Goal: Task Accomplishment & Management: Complete application form

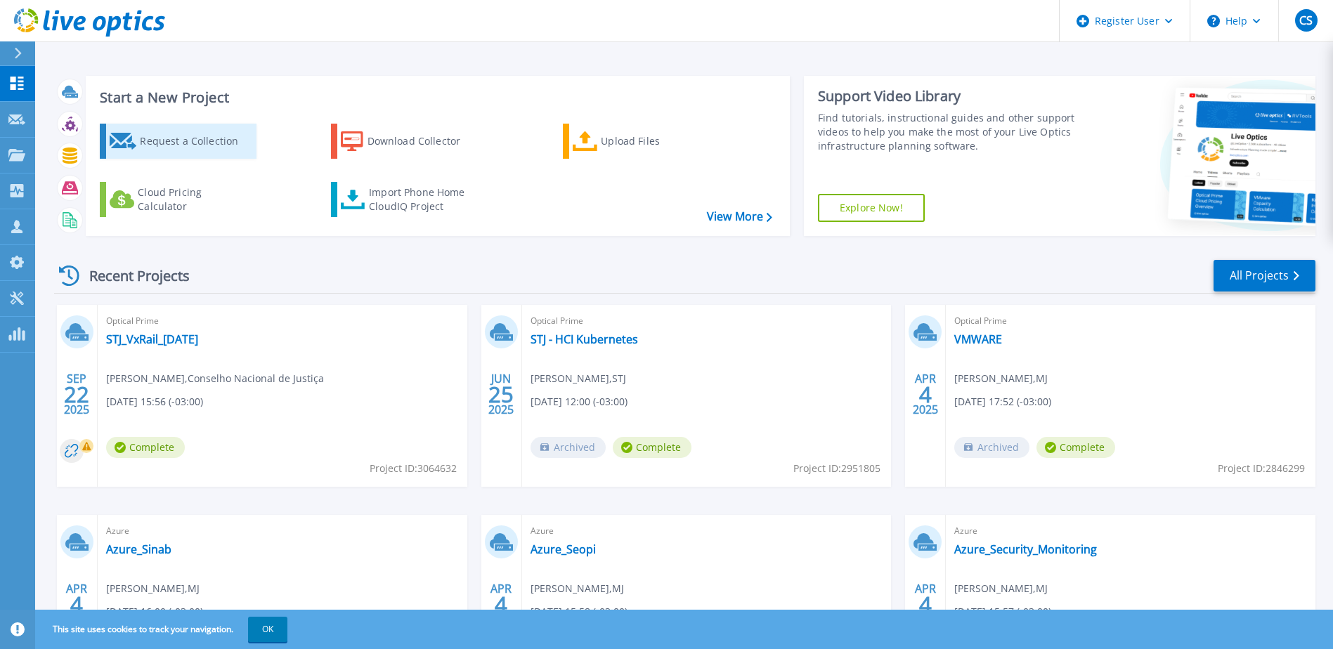
click at [190, 151] on div "Request a Collection" at bounding box center [196, 141] width 112 height 28
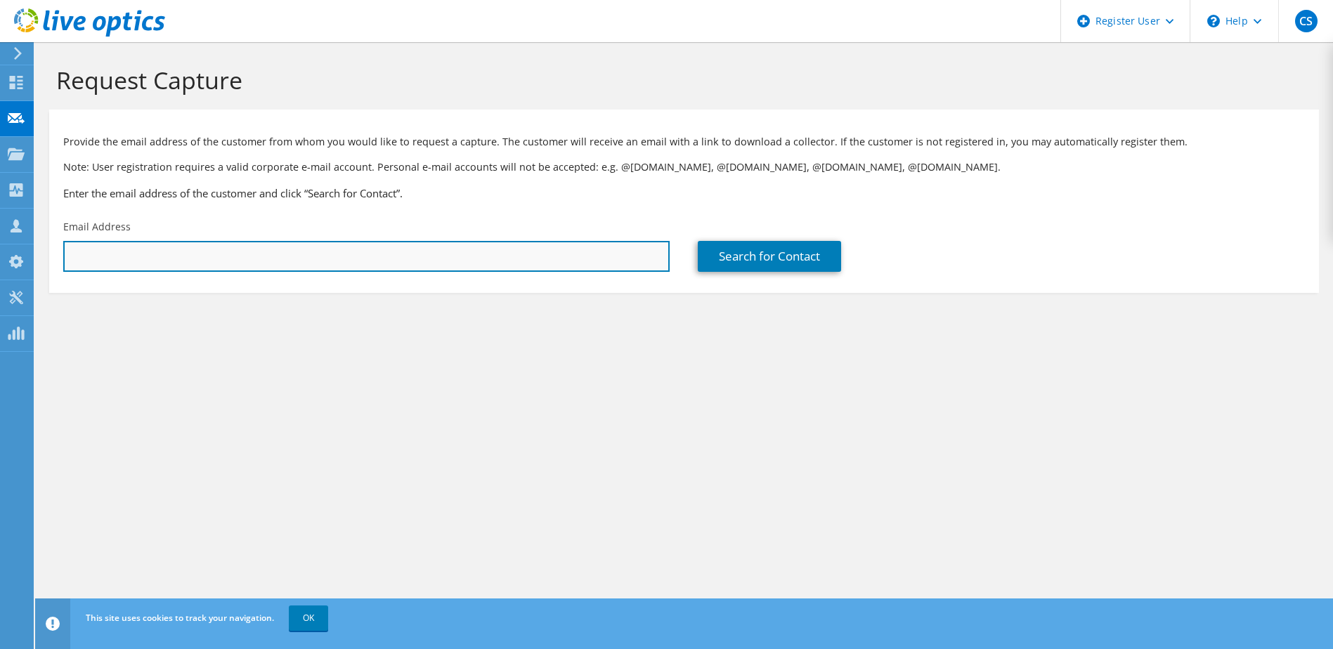
click at [254, 254] on input "text" at bounding box center [366, 256] width 606 height 31
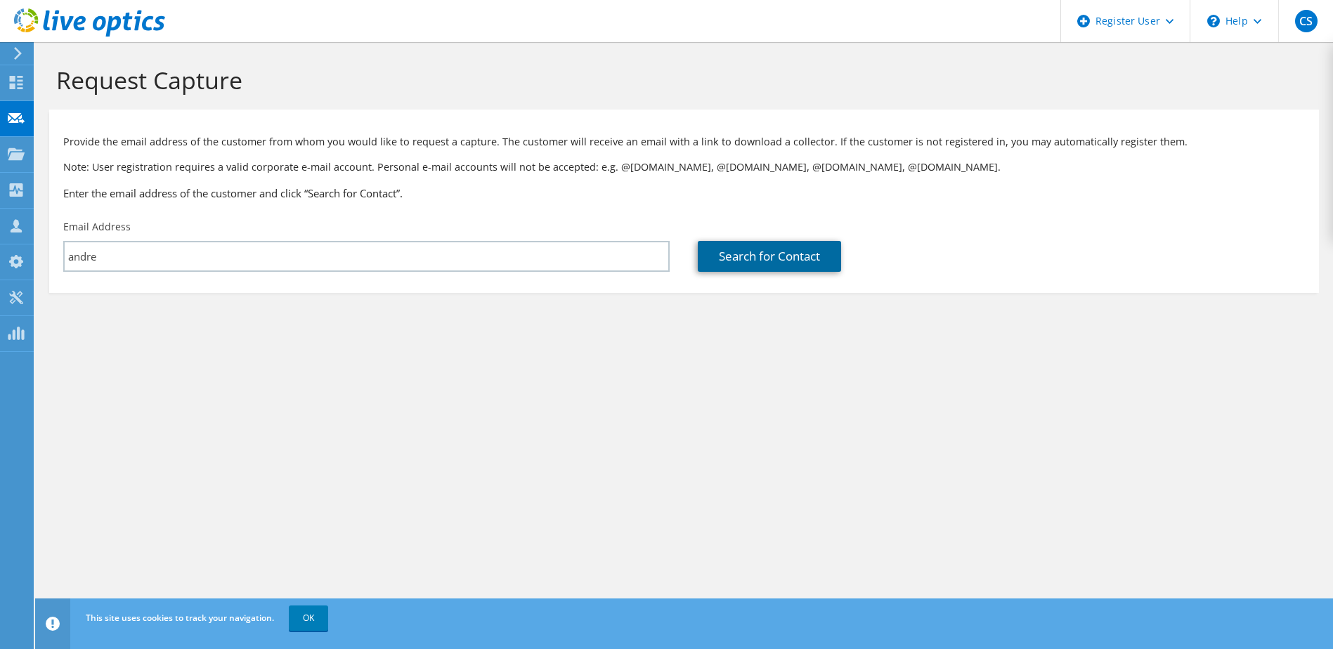
click at [729, 252] on link "Search for Contact" at bounding box center [769, 256] width 143 height 31
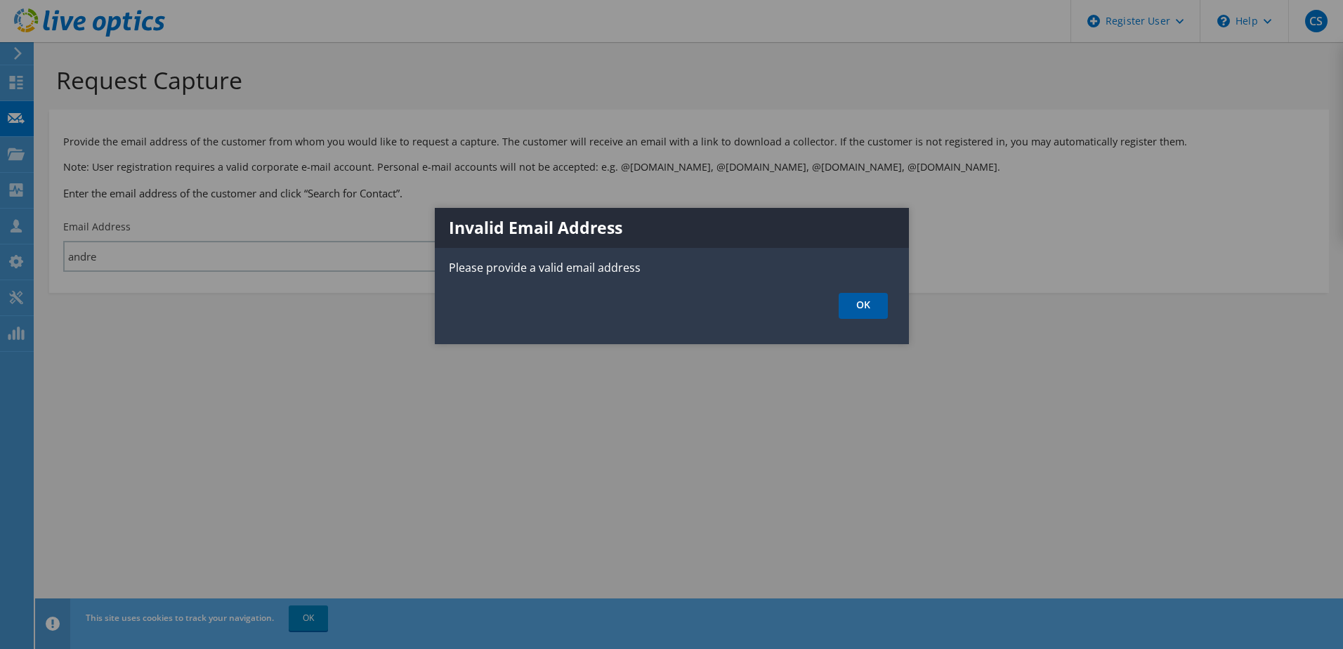
click at [874, 307] on link "OK" at bounding box center [863, 306] width 49 height 26
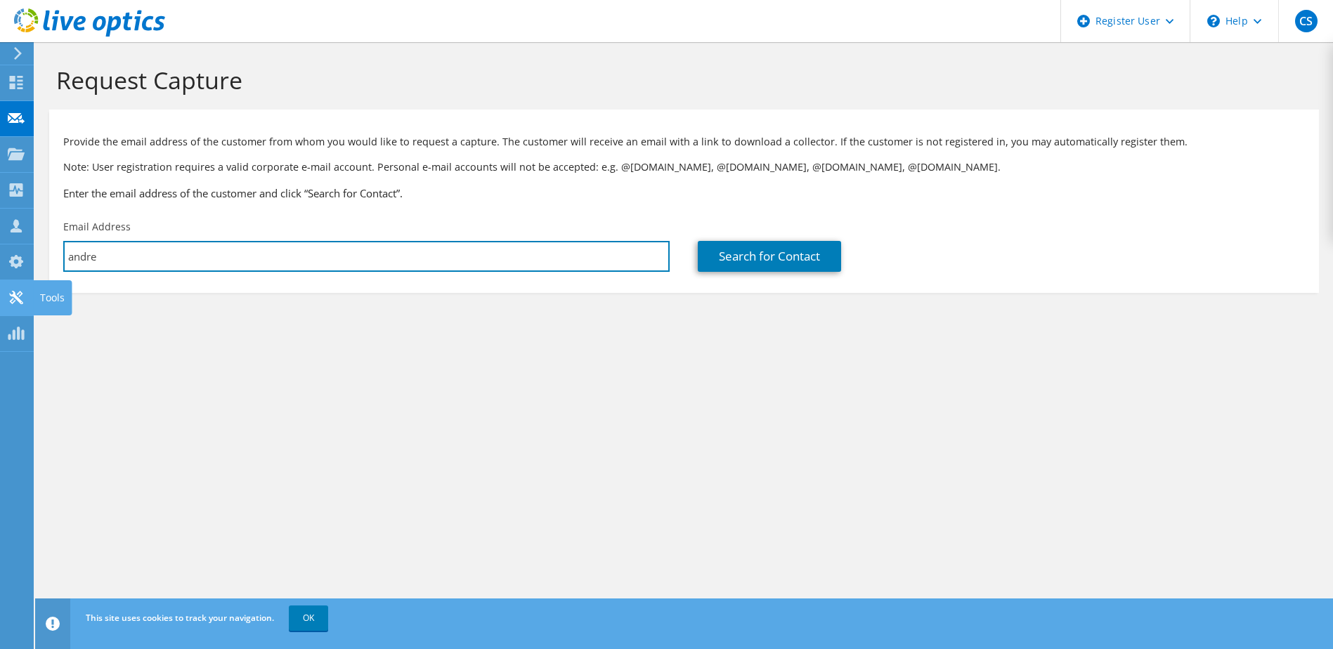
drag, startPoint x: 113, startPoint y: 258, endPoint x: 0, endPoint y: 295, distance: 119.1
click at [0, 295] on html "CS Dell User [PERSON_NAME] [DOMAIN_NAME][EMAIL_ADDRESS][PERSON_NAME][DOMAIN_NAM…" at bounding box center [666, 324] width 1333 height 649
paste input ".[DEMOGRAPHIC_DATA][EMAIL_ADDRESS][DOMAIN_NAME]"
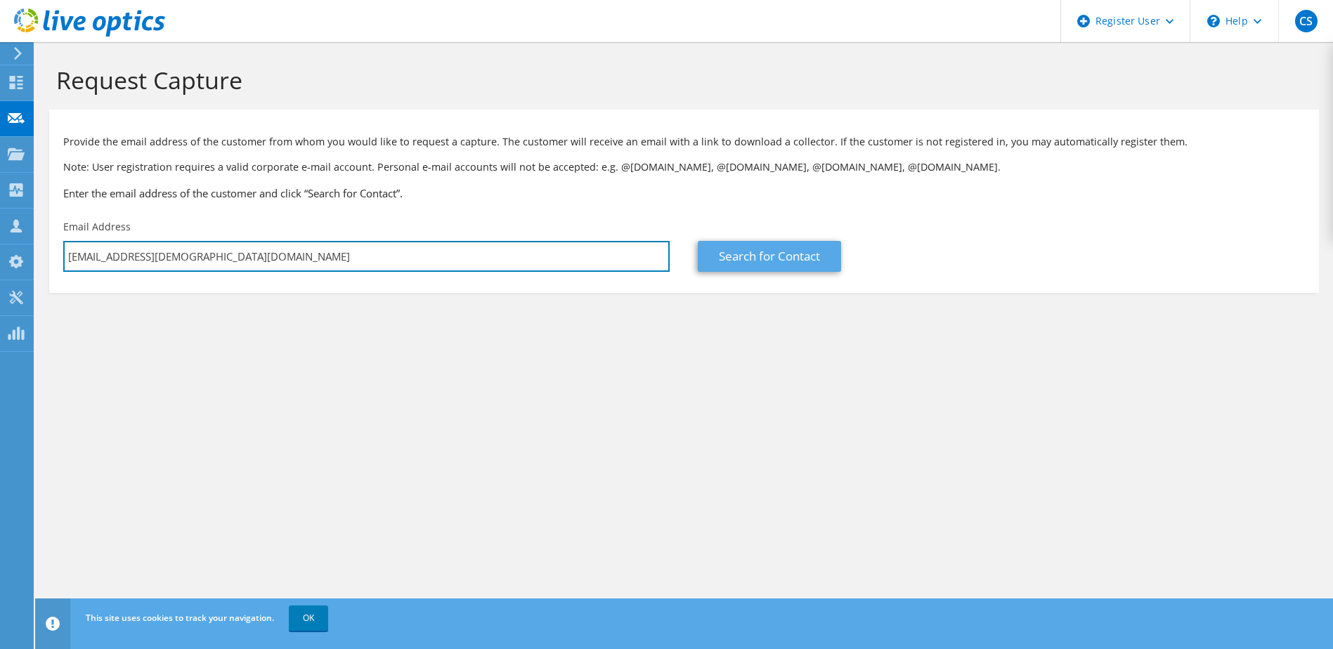
type input "[EMAIL_ADDRESS][DEMOGRAPHIC_DATA][DOMAIN_NAME]"
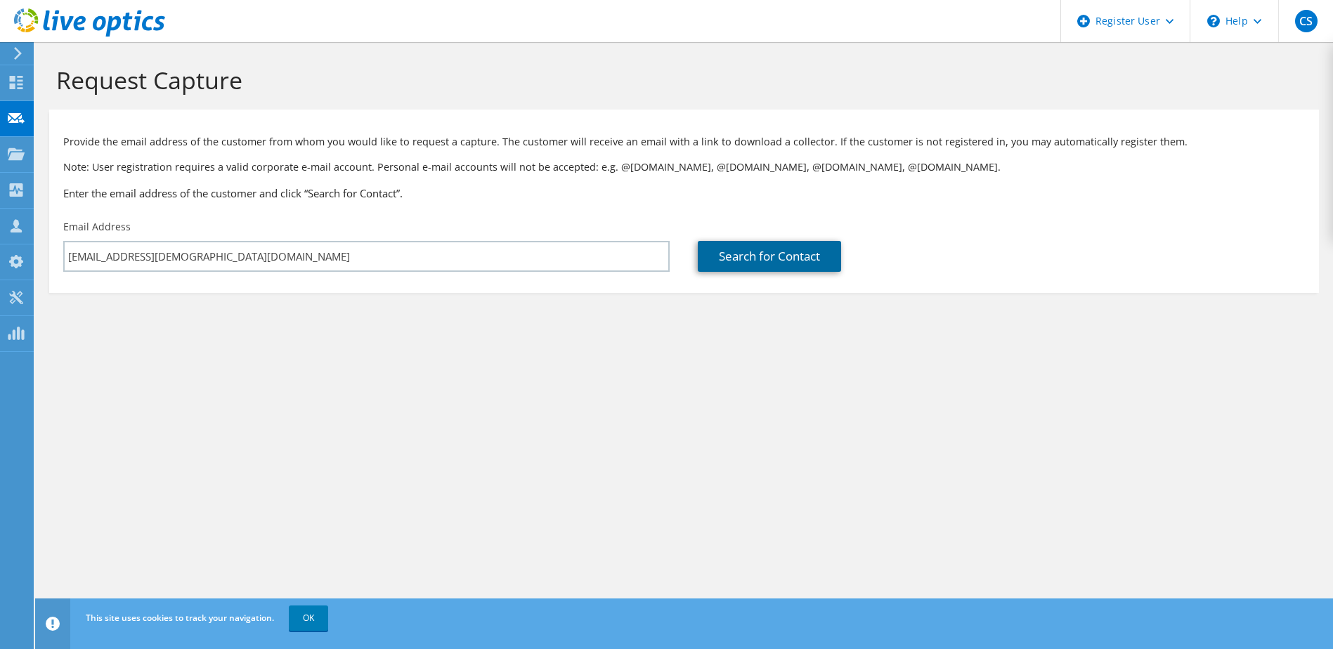
click at [783, 252] on link "Search for Contact" at bounding box center [769, 256] width 143 height 31
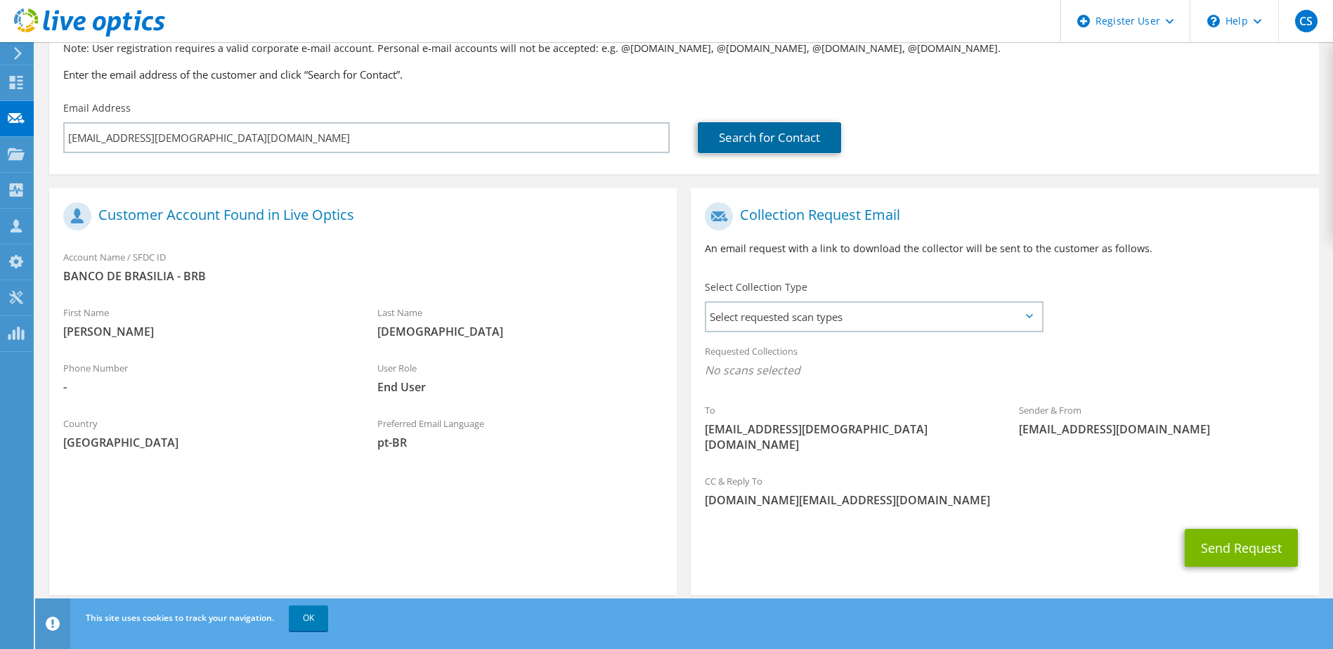
scroll to position [119, 0]
click at [762, 332] on div "Select Collection Type Select requested scan types Server Virtualization Optica…" at bounding box center [874, 304] width 366 height 63
click at [759, 325] on span "Select requested scan types" at bounding box center [873, 316] width 334 height 28
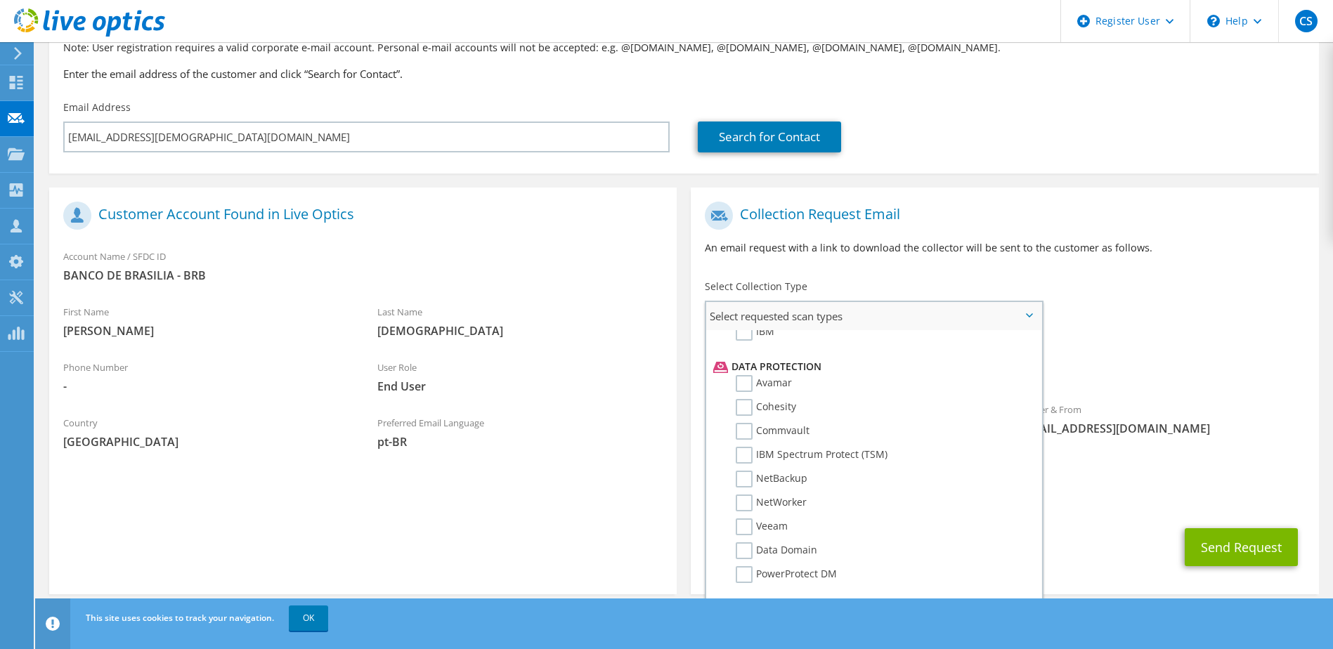
scroll to position [620, 0]
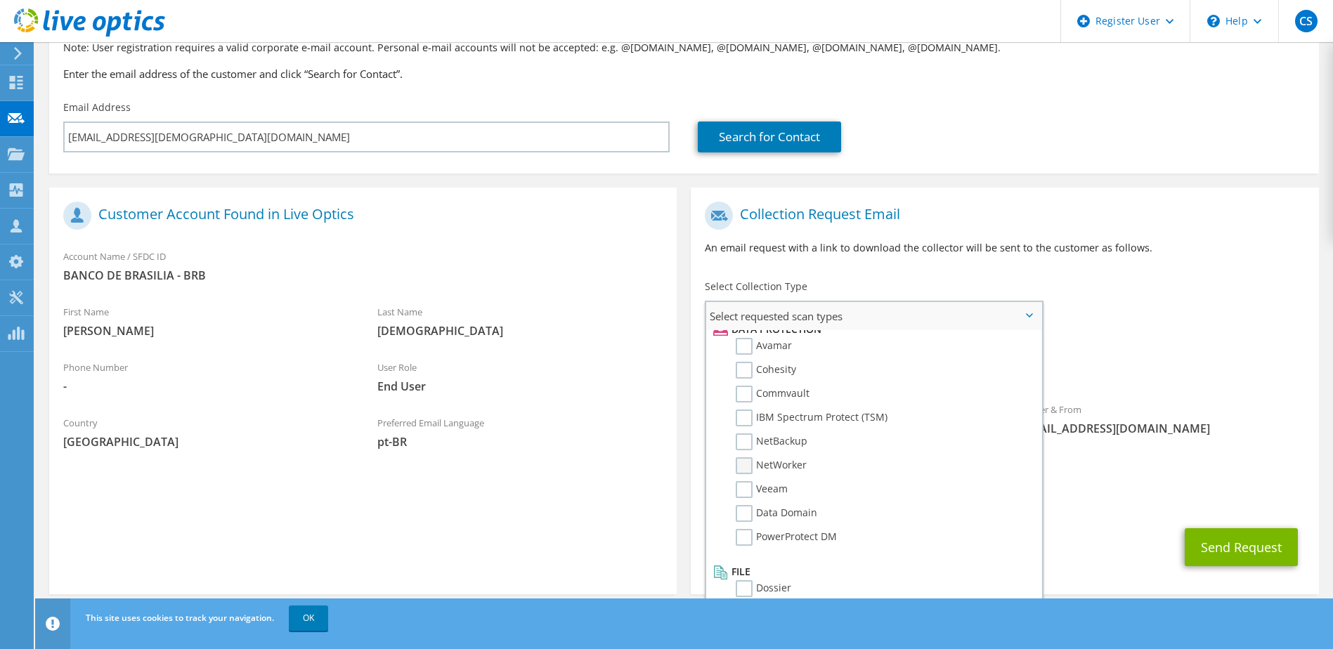
click at [748, 467] on label "NetWorker" at bounding box center [771, 465] width 71 height 17
click at [0, 0] on input "NetWorker" at bounding box center [0, 0] width 0 height 0
click at [740, 514] on label "Data Domain" at bounding box center [777, 513] width 82 height 17
click at [0, 0] on input "Data Domain" at bounding box center [0, 0] width 0 height 0
click at [747, 530] on label "PowerProtect DM" at bounding box center [786, 537] width 101 height 17
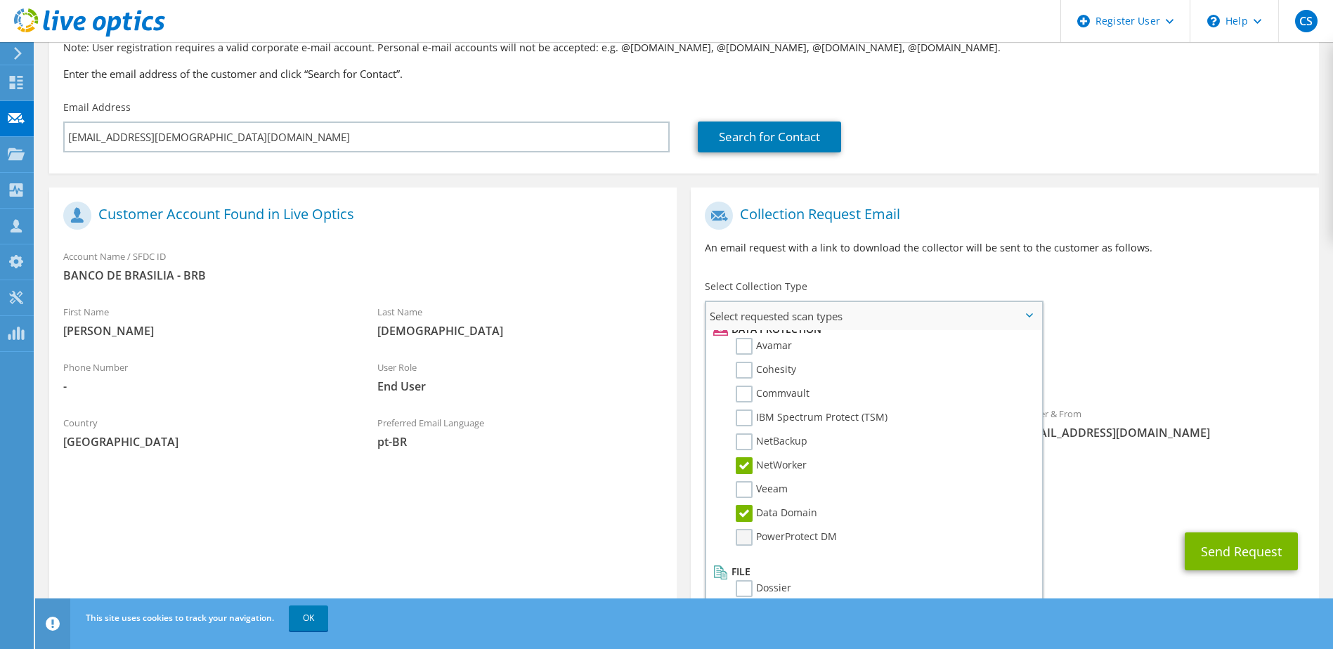
click at [0, 0] on input "PowerProtect DM" at bounding box center [0, 0] width 0 height 0
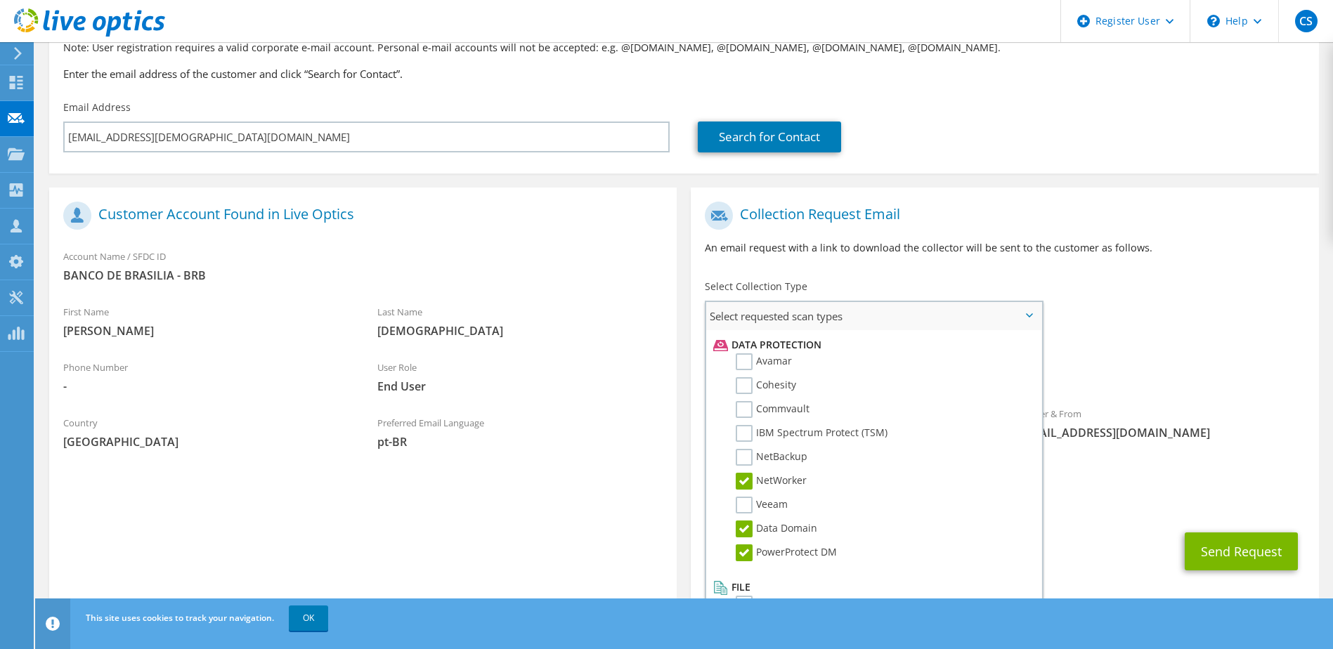
scroll to position [604, 0]
click at [746, 366] on label "Avamar" at bounding box center [764, 362] width 56 height 17
click at [0, 0] on input "Avamar" at bounding box center [0, 0] width 0 height 0
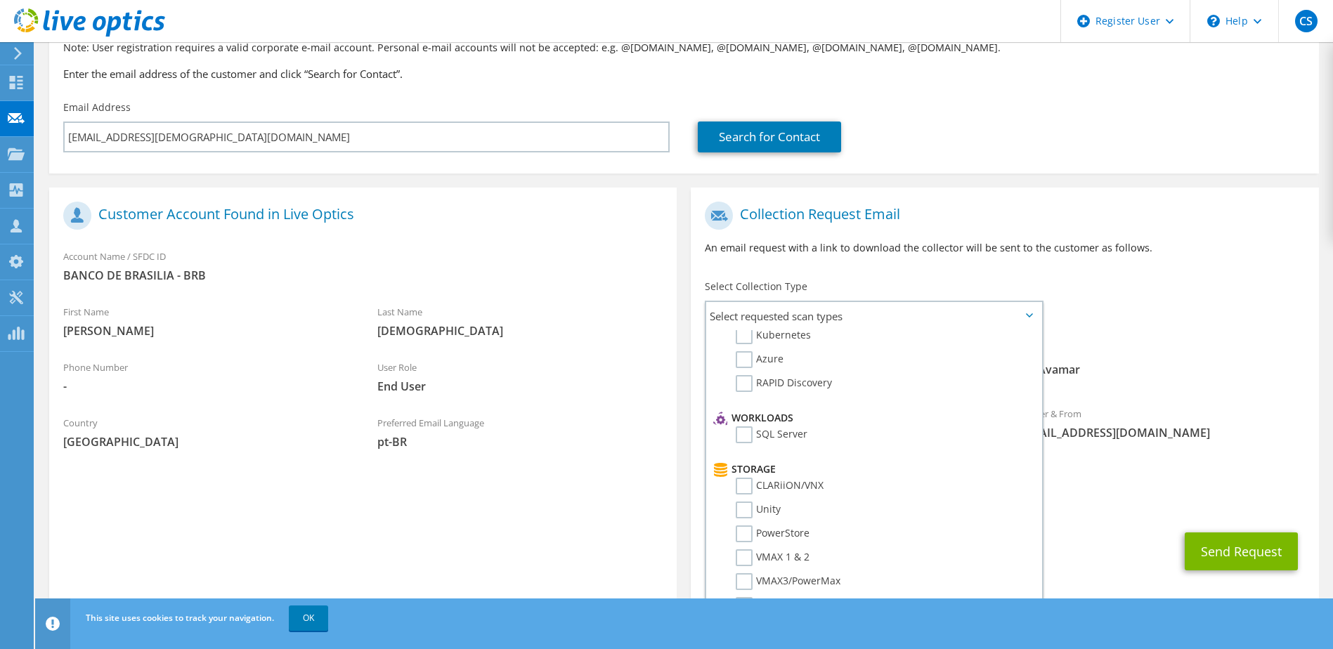
scroll to position [0, 0]
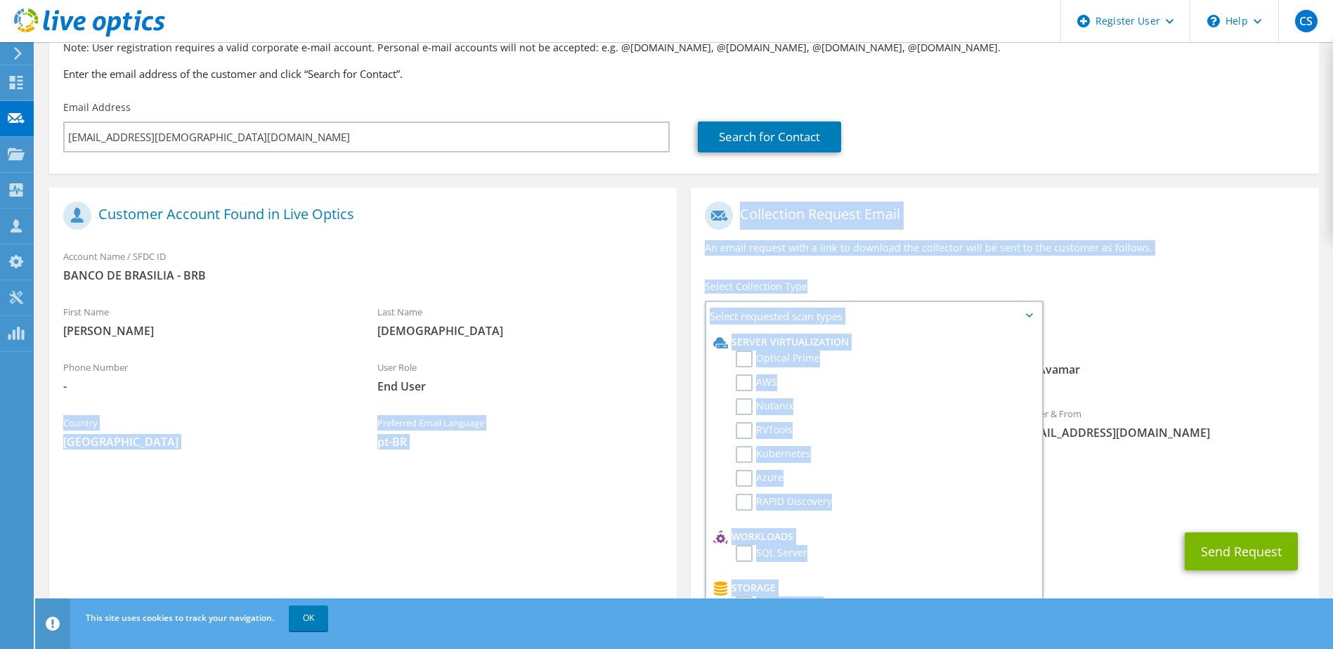
drag, startPoint x: 746, startPoint y: 366, endPoint x: 660, endPoint y: 402, distance: 92.9
click at [660, 402] on div "Register Customer The customer does not have a Live Optics account. Please fill…" at bounding box center [684, 386] width 1284 height 425
drag, startPoint x: 660, startPoint y: 402, endPoint x: 601, endPoint y: 450, distance: 76.9
click at [601, 450] on div "Preferred Email Language pt-BR" at bounding box center [520, 432] width 314 height 48
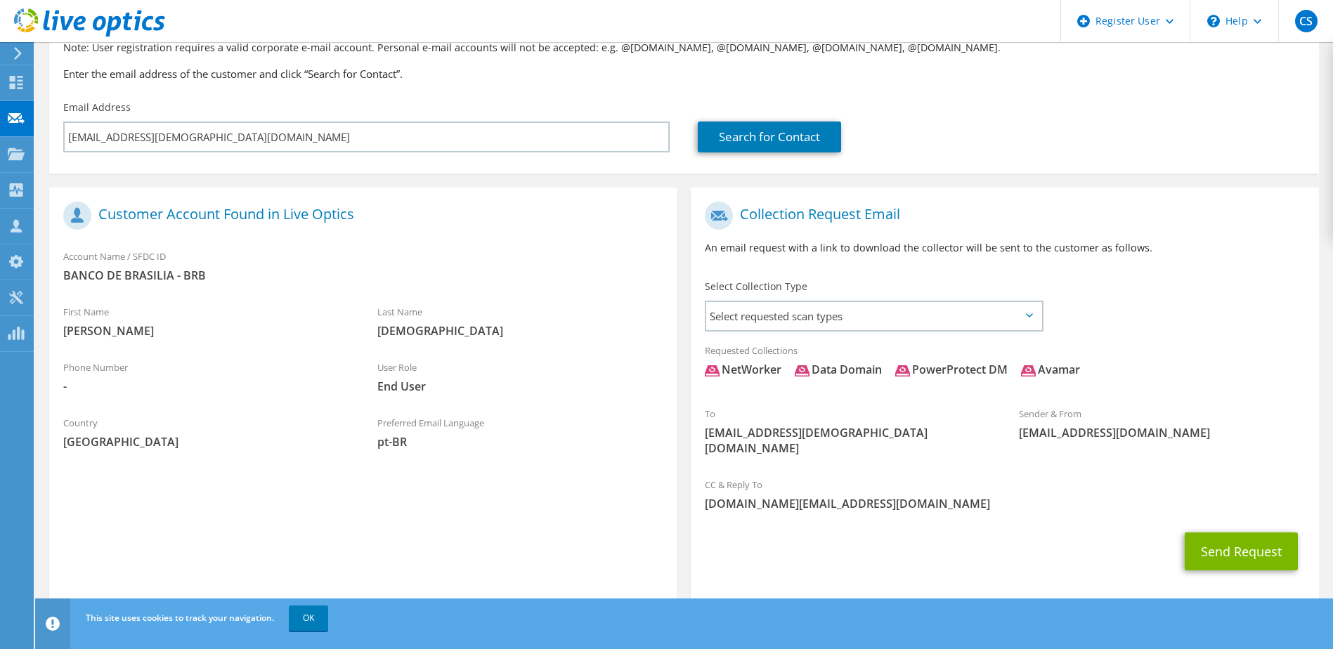
scroll to position [124, 0]
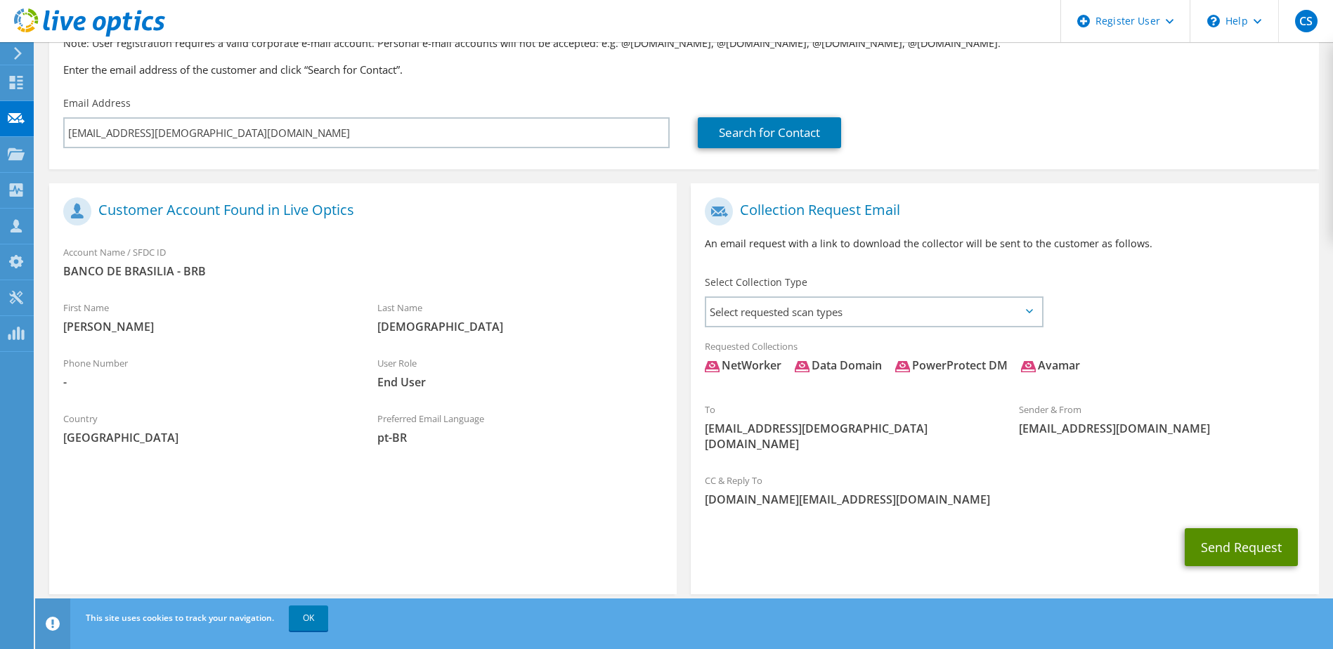
click at [1214, 528] on button "Send Request" at bounding box center [1241, 547] width 113 height 38
